Goal: Task Accomplishment & Management: Use online tool/utility

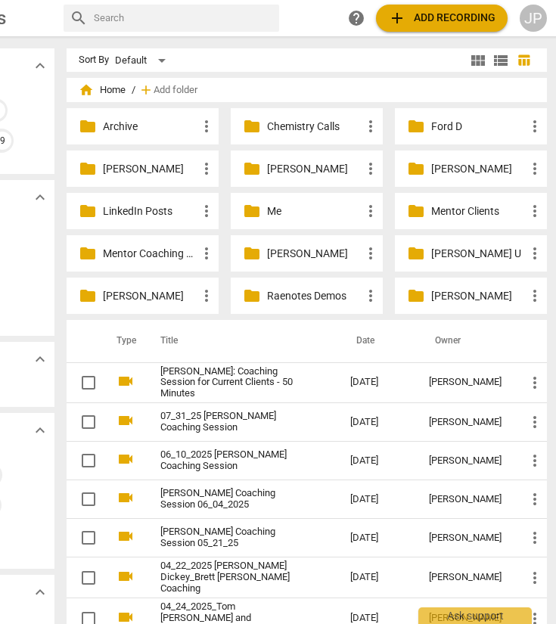
scroll to position [0, 125]
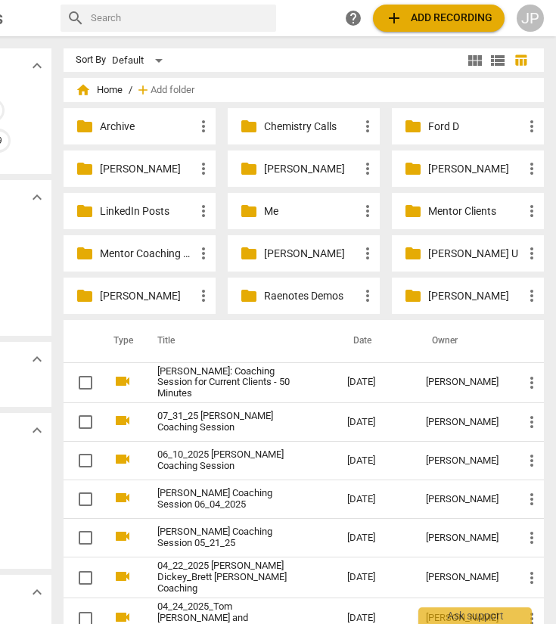
click at [433, 291] on p "[PERSON_NAME]" at bounding box center [475, 296] width 95 height 16
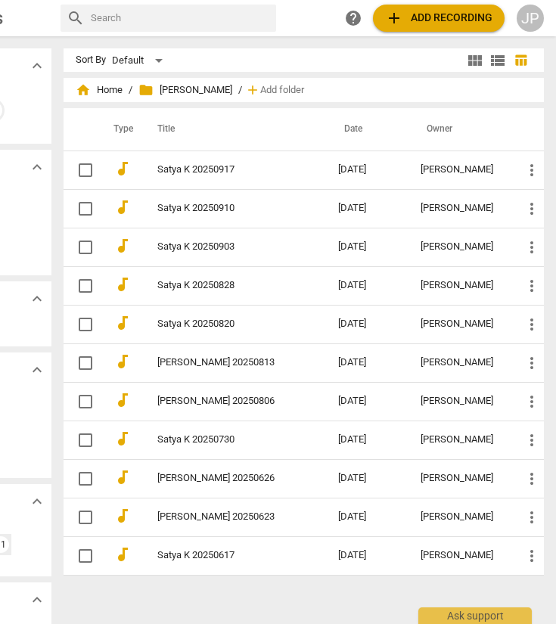
click at [432, 9] on span "add Add recording" at bounding box center [438, 18] width 107 height 18
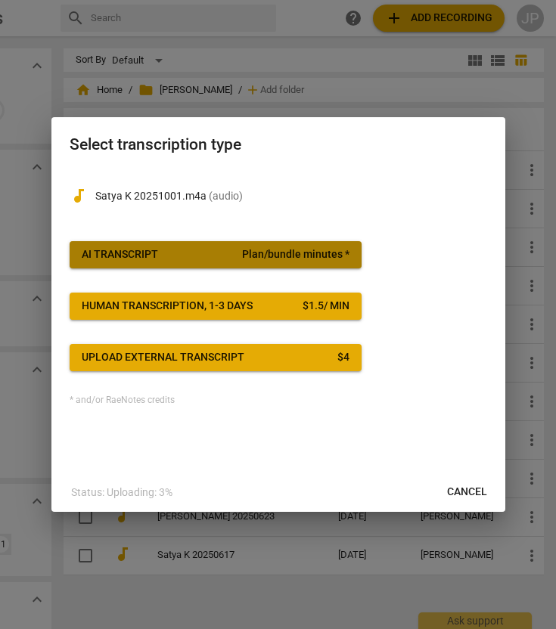
click at [203, 251] on span "AI Transcript Plan/bundle minutes *" at bounding box center [216, 254] width 268 height 15
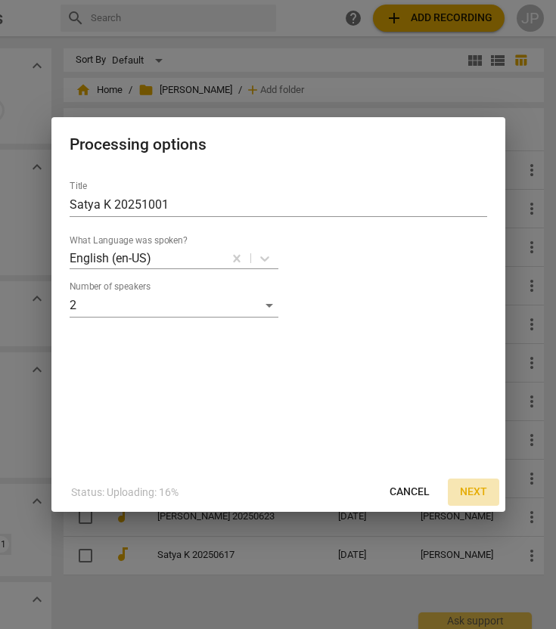
click at [475, 485] on span "Next" at bounding box center [473, 492] width 27 height 15
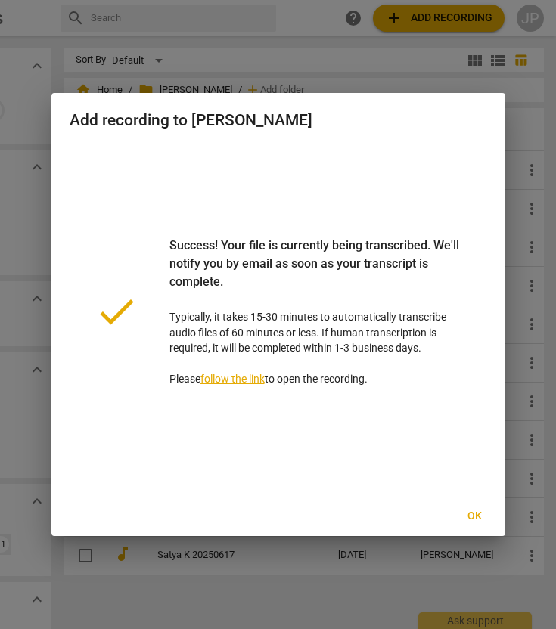
click at [476, 516] on span "Ok" at bounding box center [475, 516] width 24 height 15
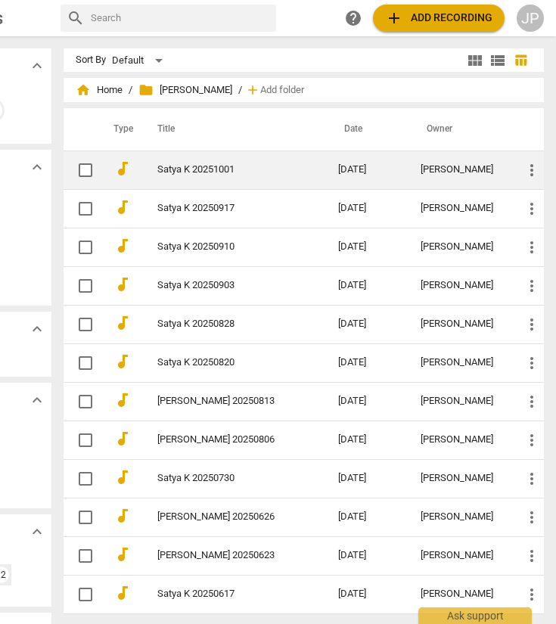
click at [266, 164] on td "Satya K 20251001" at bounding box center [232, 169] width 187 height 39
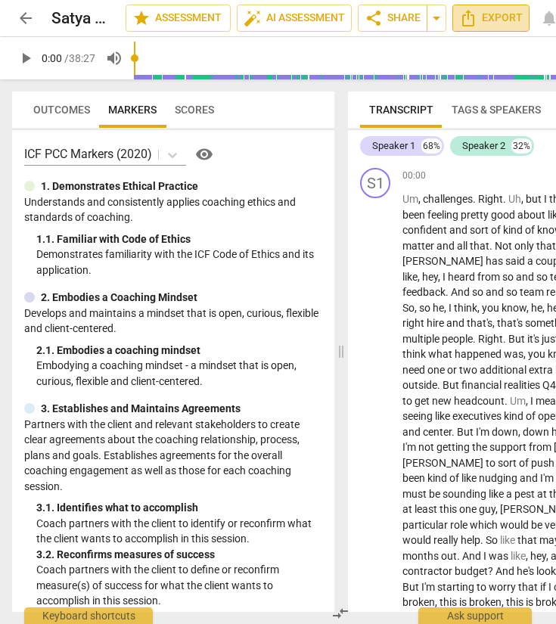
click at [510, 8] on button "Export" at bounding box center [490, 18] width 77 height 27
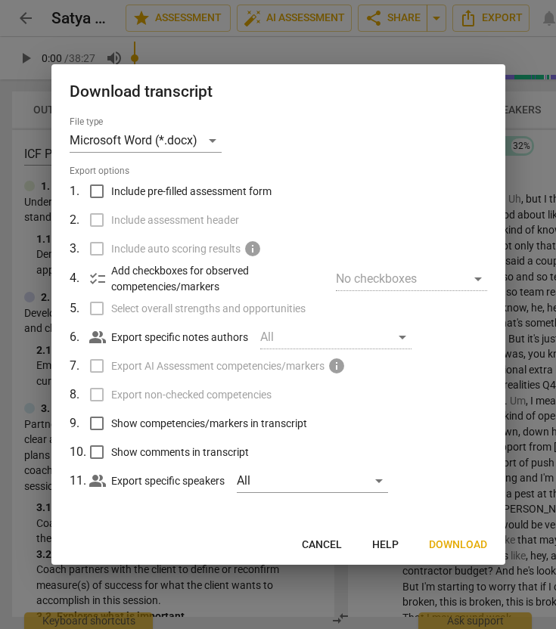
click at [454, 535] on button "Download" at bounding box center [458, 545] width 82 height 27
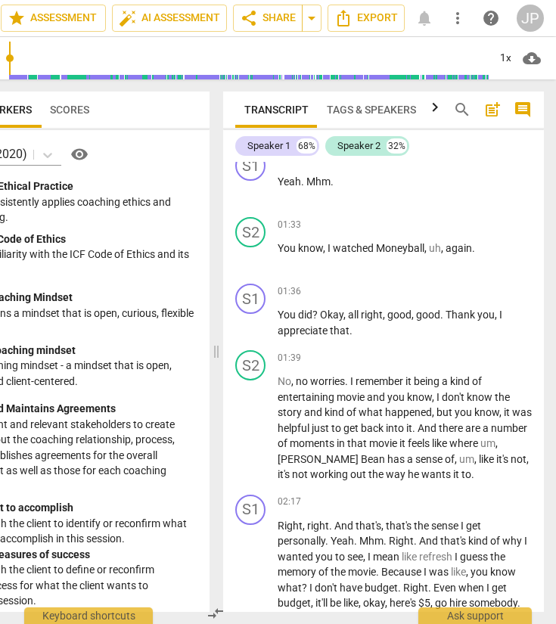
scroll to position [576, 0]
